Goal: Task Accomplishment & Management: Complete application form

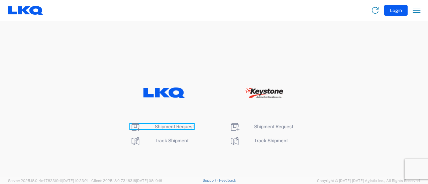
click at [179, 127] on span "Shipment Request" at bounding box center [174, 126] width 39 height 5
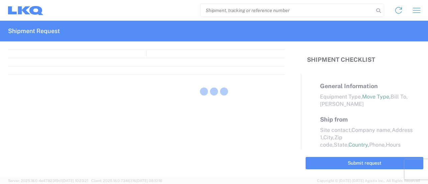
select select "FULL"
select select "LBS"
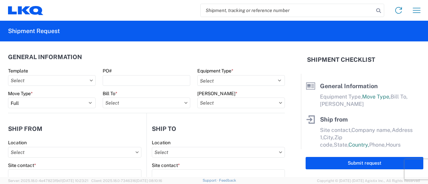
paste input "56611001"
type input "56611001"
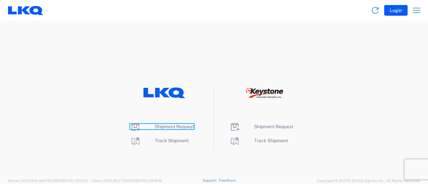
click at [164, 128] on span "Shipment Request" at bounding box center [174, 126] width 39 height 5
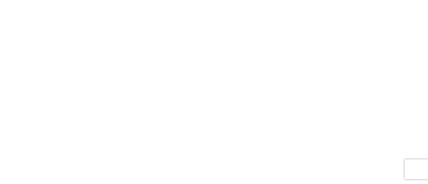
select select "FULL"
select select "LBS"
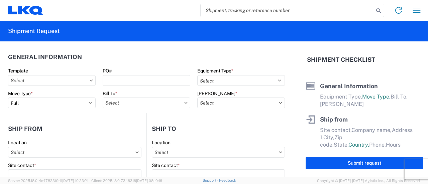
drag, startPoint x: 140, startPoint y: 80, endPoint x: 113, endPoint y: 49, distance: 40.7
click at [113, 49] on agx-general-info "General Information Template PO# Equipment Type * Select 53’ Dry Van Flatbed Dr…" at bounding box center [146, 77] width 277 height 72
drag, startPoint x: 113, startPoint y: 80, endPoint x: 66, endPoint y: 60, distance: 50.4
click at [63, 62] on header "General Information" at bounding box center [146, 56] width 277 height 15
paste input "56611001"
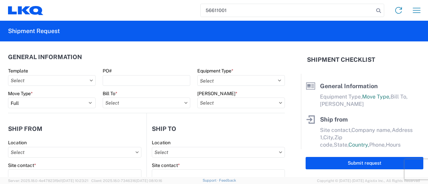
type input "56611001"
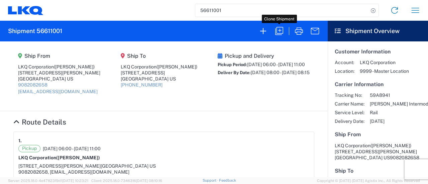
drag, startPoint x: 278, startPoint y: 33, endPoint x: 261, endPoint y: 100, distance: 68.8
click at [278, 34] on icon "button" at bounding box center [279, 31] width 8 height 8
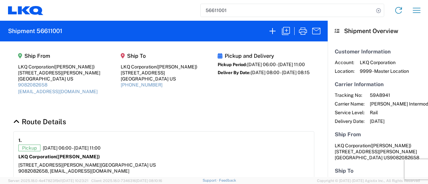
select select "FULL"
select select "US"
select select "LBS"
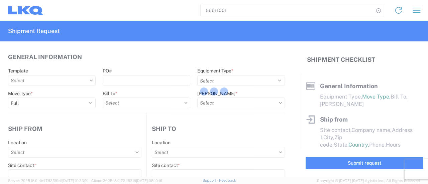
select select "BCAR"
type input "Marc Metzger"
type input "LKQ Corporation"
type input "405 S Wanamaker Ave"
type input "Ontario"
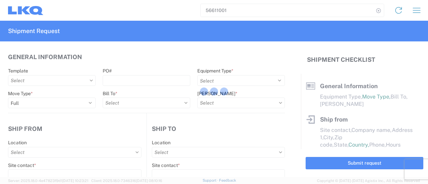
type input "91761"
type input "mxlaureano@lkqcorp.com"
type input "Jason"
type input "LKQ Corporation"
type input "6320 Boat Rock Blvd SW"
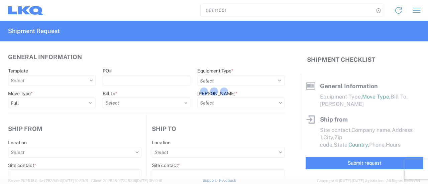
type input "Atlanta"
type input "30336"
type input "Manuel Laureano"
type input "mxlaureano@lkqcorp.com"
type input "9082082658"
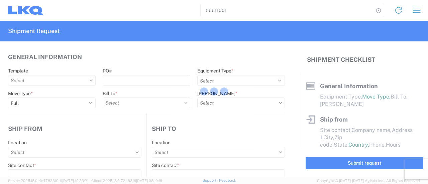
type input "2025-08-27"
type input "2025-09-04"
type input "42500"
type input "Engines, Transmissions"
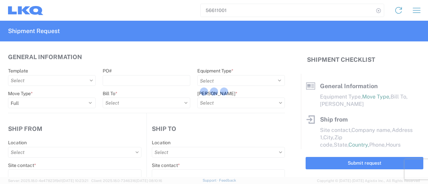
type input "30"
type input "0"
select select "US"
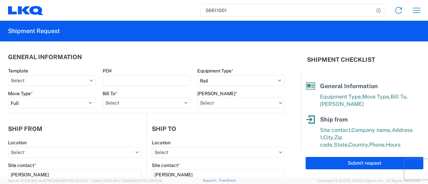
type input "1634 - Atlanta - Knopf - Boat Rock"
type input "1769 - California Core"
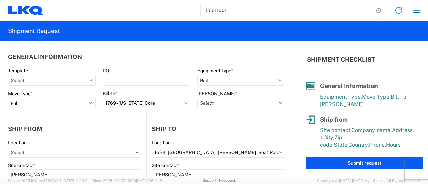
type input "1769-6300-66000-0000 - 1769 Freight Out"
type input "1769 - California Core"
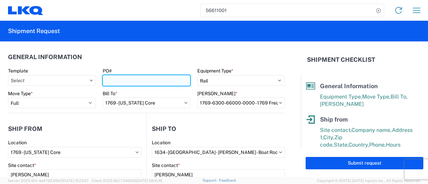
paste input "atl ext213"
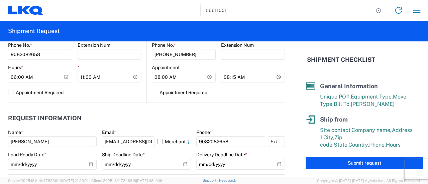
scroll to position [334, 0]
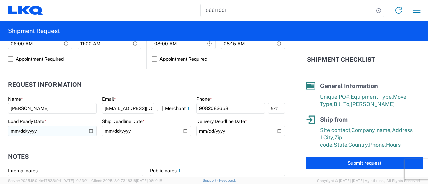
type input "atl ext214"
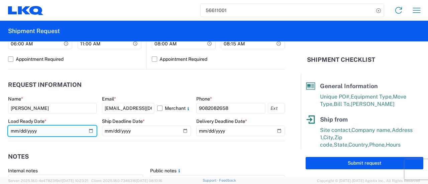
click at [88, 130] on input "2025-08-27" at bounding box center [52, 131] width 89 height 11
type input "2025-09-03"
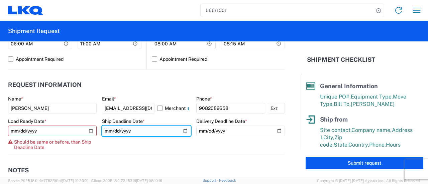
click at [181, 131] on input "2025-08-27" at bounding box center [146, 131] width 89 height 11
type input "2025-09-03"
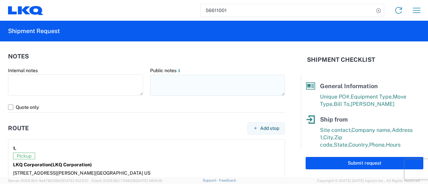
scroll to position [501, 0]
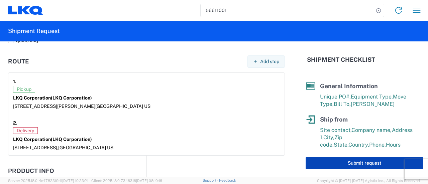
click at [343, 167] on button "Submit request" at bounding box center [364, 163] width 118 height 12
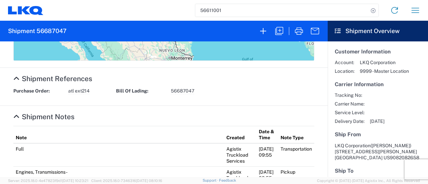
scroll to position [325, 0]
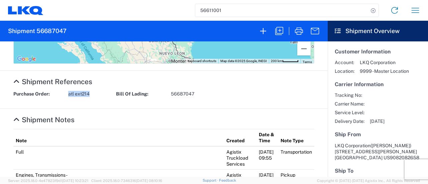
drag, startPoint x: 66, startPoint y: 92, endPoint x: 93, endPoint y: 92, distance: 26.7
click at [93, 92] on div "Purchase Order: atl ext214" at bounding box center [61, 94] width 103 height 6
click at [94, 98] on div "Purchase Order: atl ext214 Bill Of Lading: 56687047" at bounding box center [164, 96] width 308 height 11
click at [61, 89] on agx-collapsable-section "Shipment References Purchase Order: atl ext214 Bill Of Lading: 56687047" at bounding box center [163, 90] width 327 height 38
click at [69, 98] on div "Purchase Order: atl ext214 Bill Of Lading: 56687047" at bounding box center [164, 96] width 308 height 11
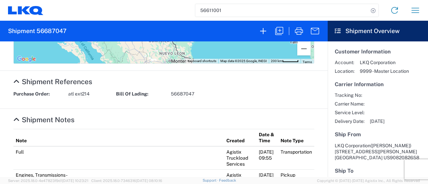
drag, startPoint x: 103, startPoint y: 130, endPoint x: 100, endPoint y: 127, distance: 4.0
click at [103, 130] on th "Note" at bounding box center [118, 137] width 210 height 17
drag, startPoint x: 67, startPoint y: 95, endPoint x: 98, endPoint y: 98, distance: 30.6
click at [98, 98] on div "Purchase Order: atl ext214 Bill Of Lading: 56687047" at bounding box center [164, 96] width 308 height 11
copy span "atl ext214"
